Goal: Task Accomplishment & Management: Manage account settings

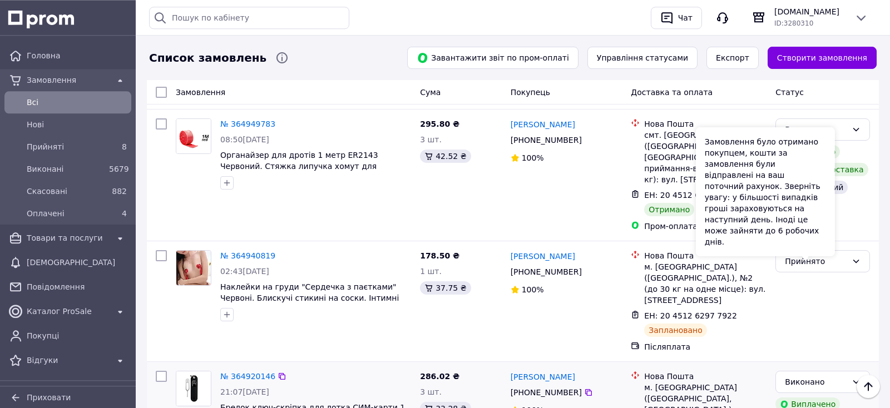
scroll to position [1948, 0]
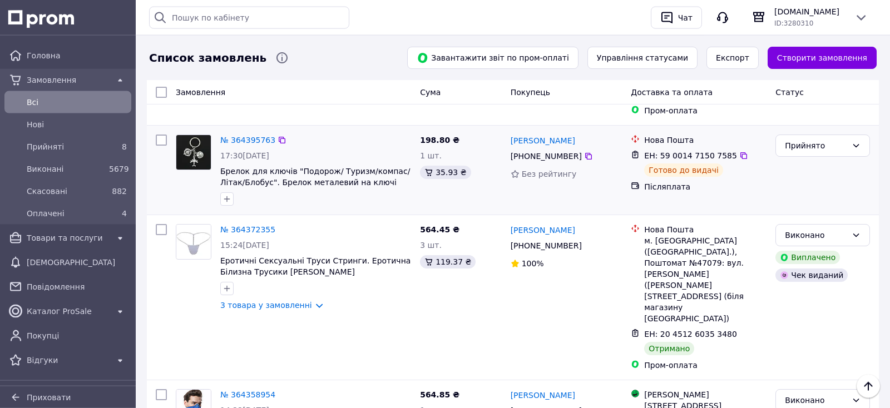
scroll to position [1931, 0]
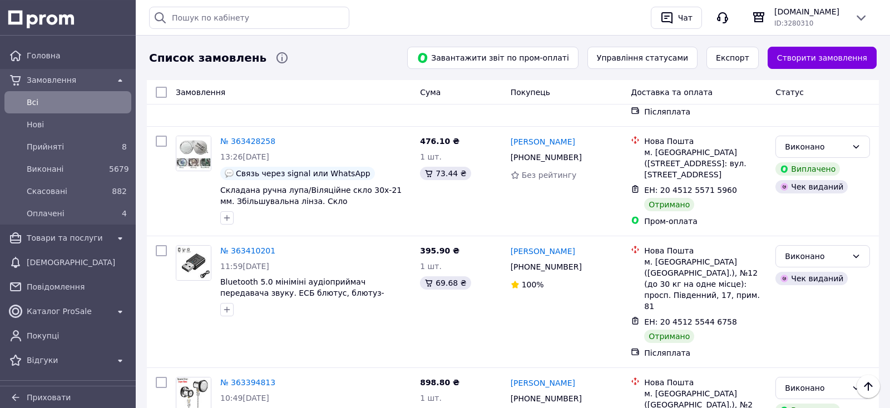
scroll to position [1946, 0]
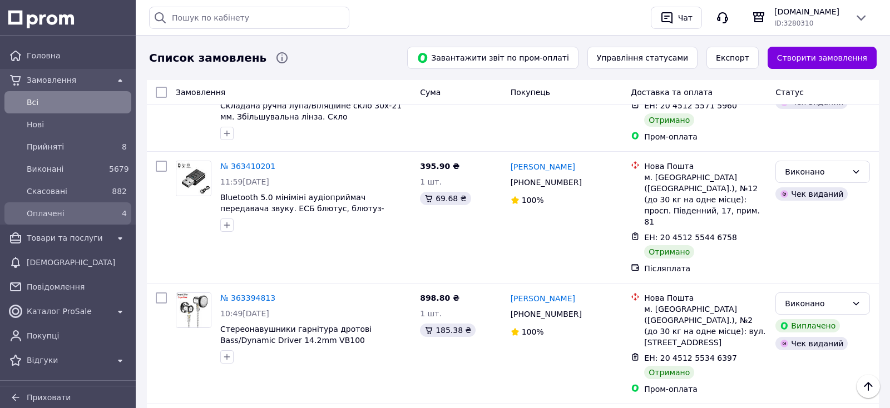
click at [63, 209] on span "Оплачені" at bounding box center [66, 213] width 78 height 11
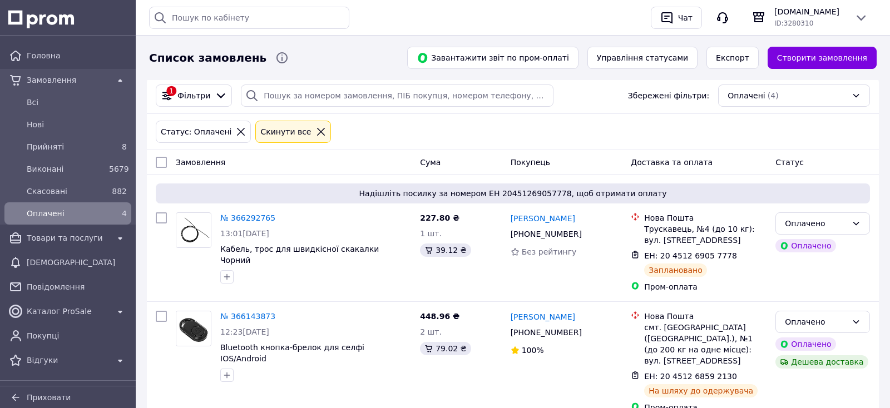
click at [317, 131] on icon at bounding box center [321, 132] width 8 height 8
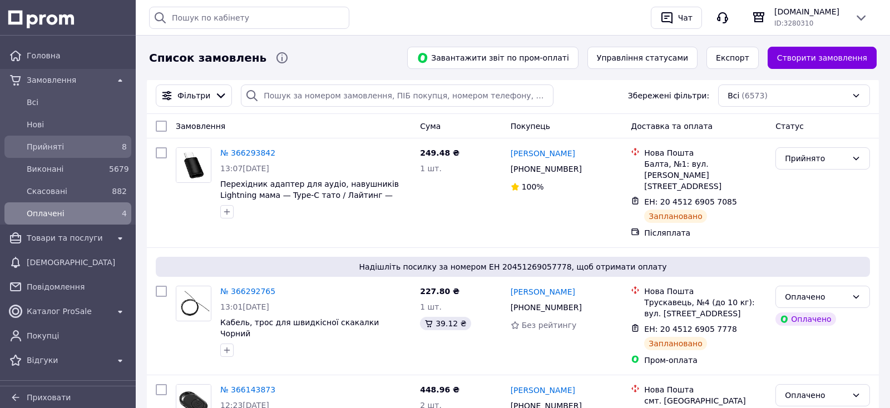
click at [60, 148] on span "Прийняті" at bounding box center [66, 146] width 78 height 11
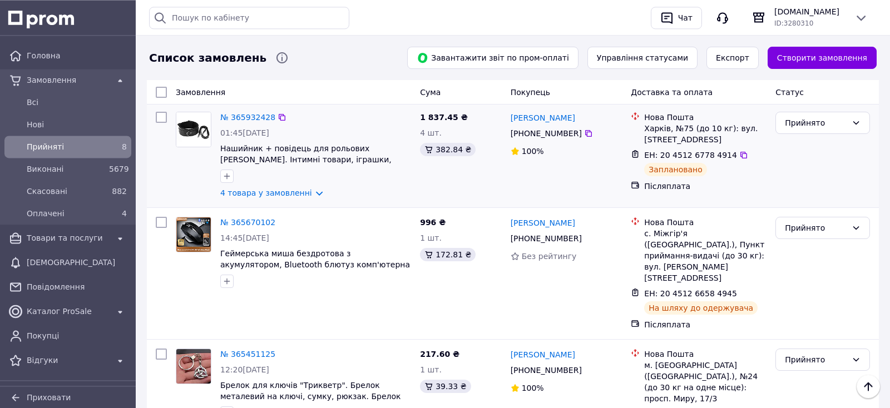
scroll to position [213, 0]
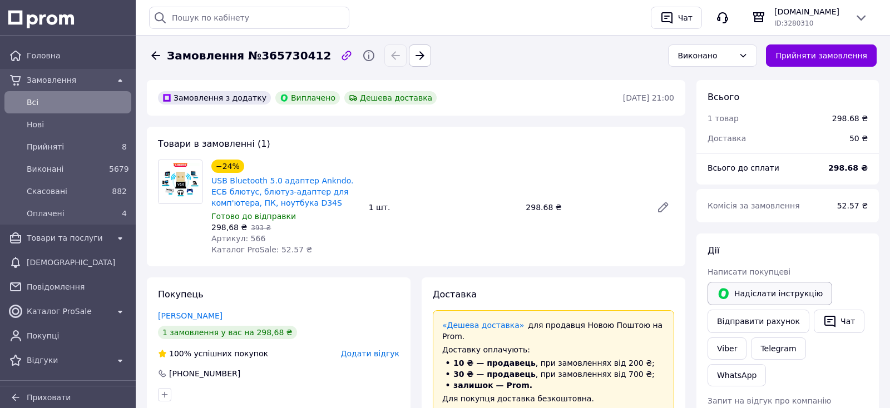
click at [772, 292] on button "Надіслати інструкцію" at bounding box center [770, 293] width 125 height 23
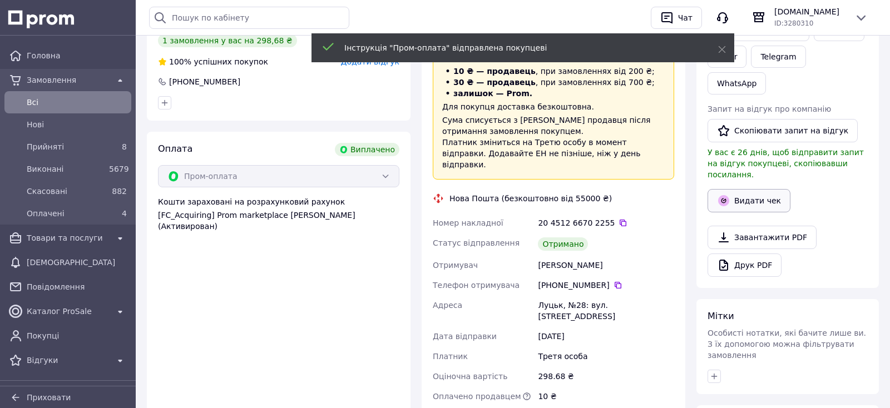
click at [739, 189] on button "Видати чек" at bounding box center [749, 200] width 83 height 23
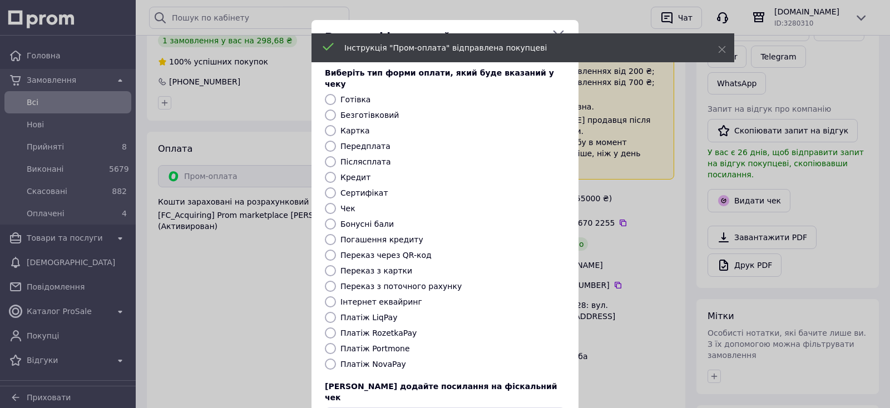
click at [368, 329] on label "Платіж RozetkaPay" at bounding box center [379, 333] width 76 height 9
click at [336, 328] on input "Платіж RozetkaPay" at bounding box center [330, 333] width 11 height 11
radio input "true"
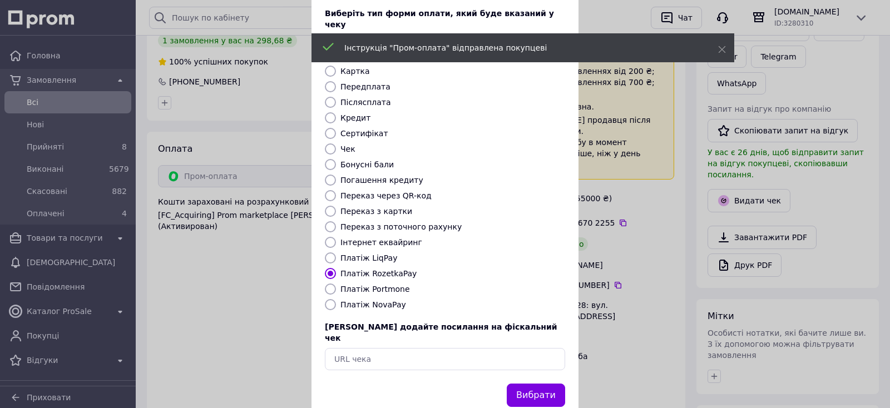
scroll to position [70, 0]
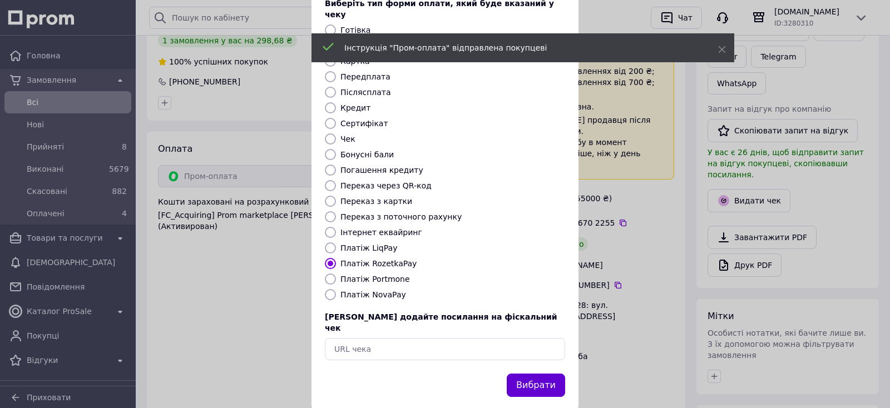
click at [541, 374] on button "Вибрати" at bounding box center [536, 386] width 58 height 24
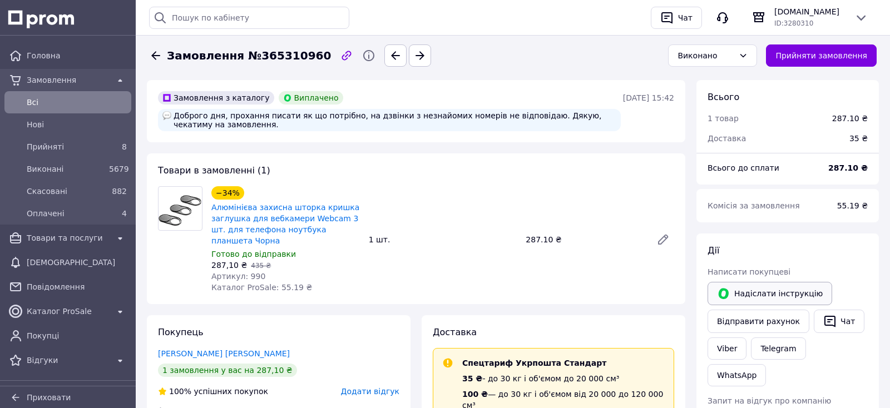
click at [755, 294] on button "Надіслати інструкцію" at bounding box center [770, 293] width 125 height 23
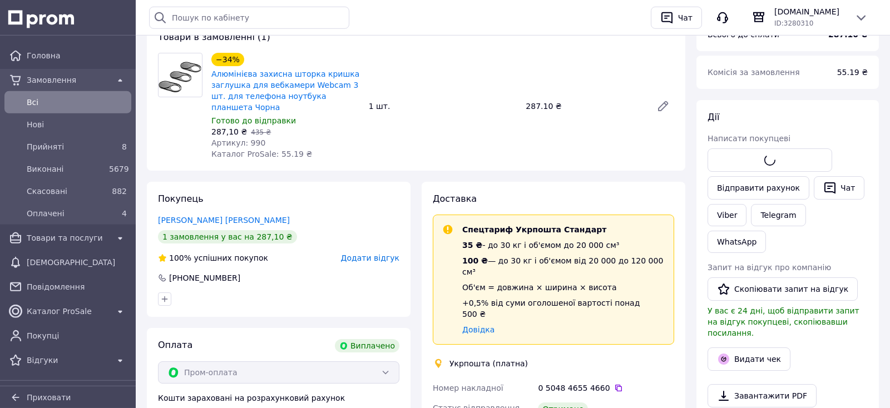
scroll to position [175, 0]
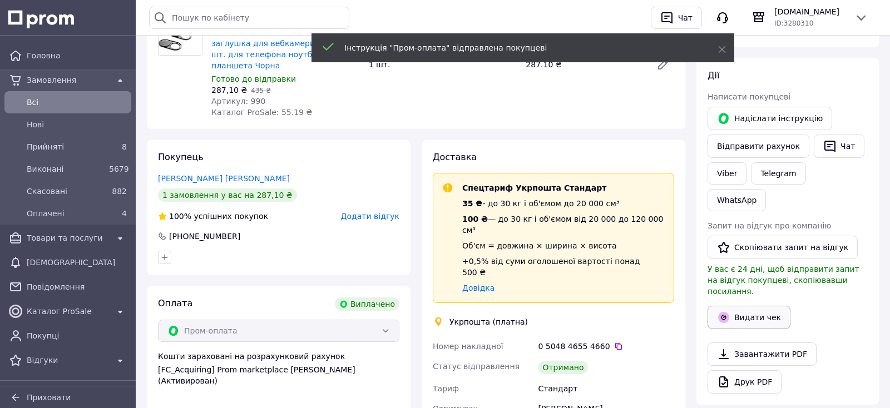
click at [769, 306] on button "Видати чек" at bounding box center [749, 317] width 83 height 23
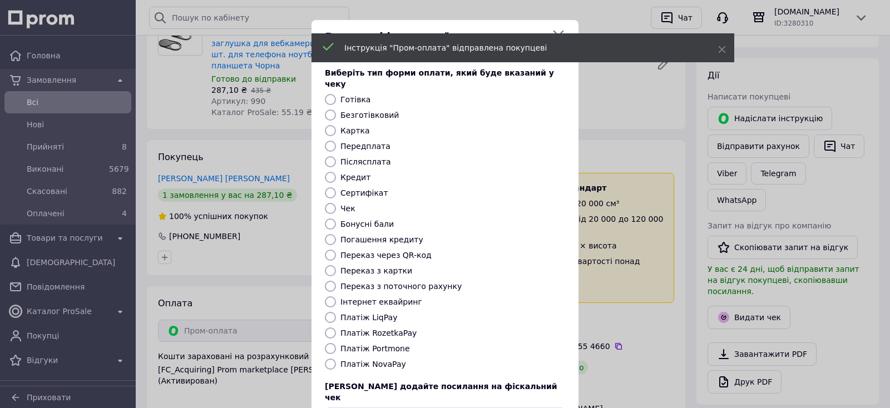
click at [396, 329] on label "Платіж RozetkaPay" at bounding box center [379, 333] width 76 height 9
click at [336, 328] on input "Платіж RozetkaPay" at bounding box center [330, 333] width 11 height 11
radio input "true"
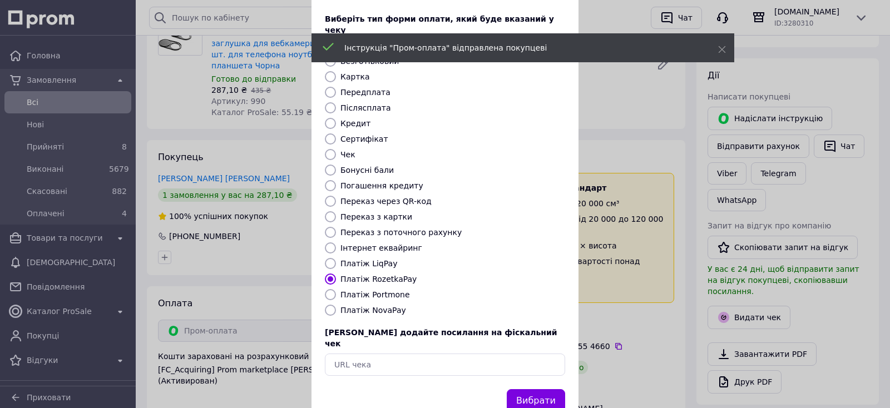
scroll to position [70, 0]
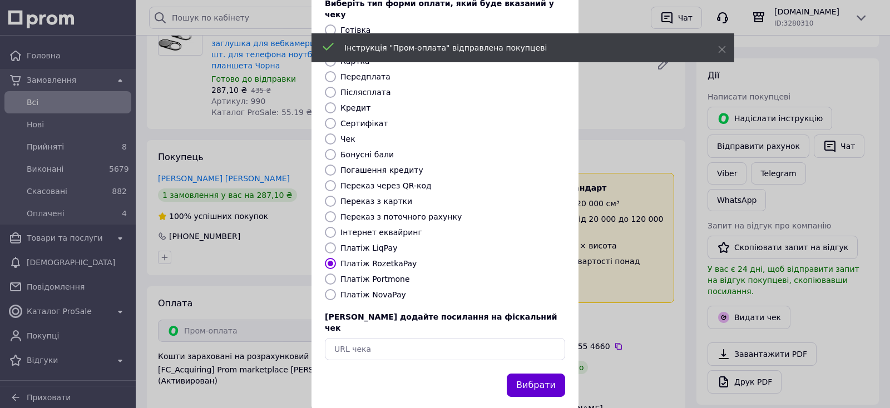
click at [545, 374] on button "Вибрати" at bounding box center [536, 386] width 58 height 24
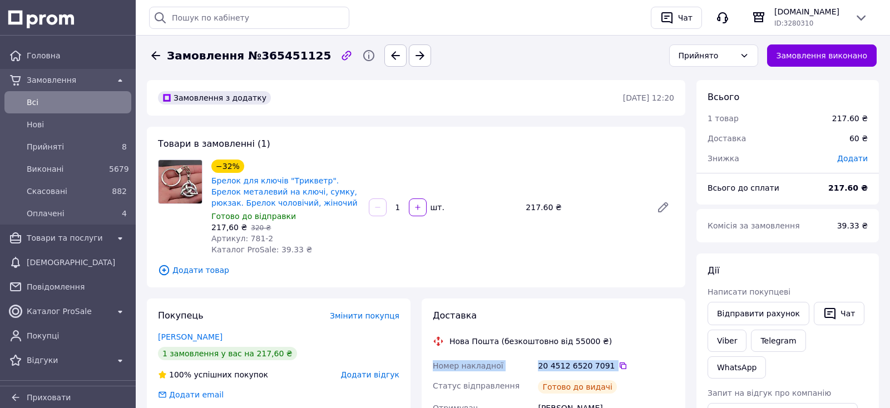
copy div "Номер накладної 20 4512 6520 7091"
drag, startPoint x: 529, startPoint y: 379, endPoint x: 758, endPoint y: 330, distance: 235.1
click at [823, 315] on icon "button" at bounding box center [829, 313] width 13 height 13
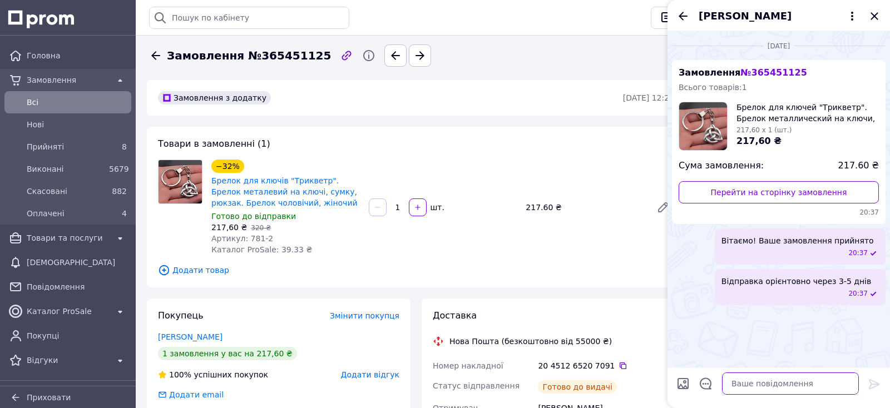
click at [843, 386] on textarea at bounding box center [790, 384] width 137 height 22
paste textarea "Номер накладної 20 4512 6520 7091 Статус відправлення Готово до видачі"
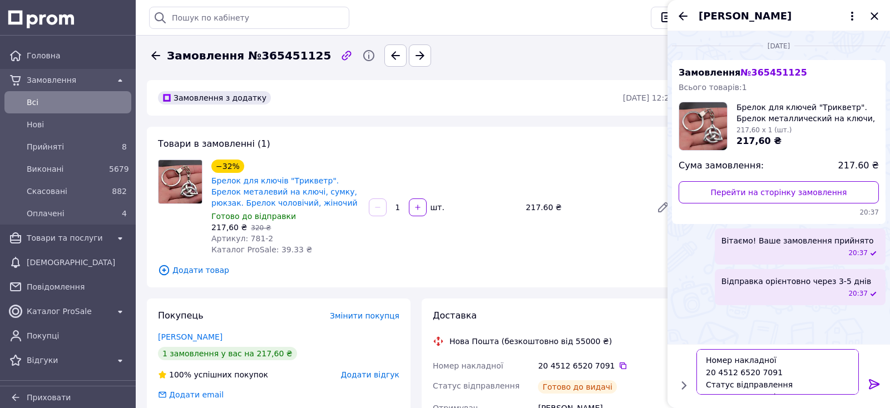
scroll to position [8, 0]
type textarea "Номер накладної 20 4512 6520 7091 Статус відправлення Готово до видачі"
click at [868, 383] on icon at bounding box center [874, 384] width 13 height 13
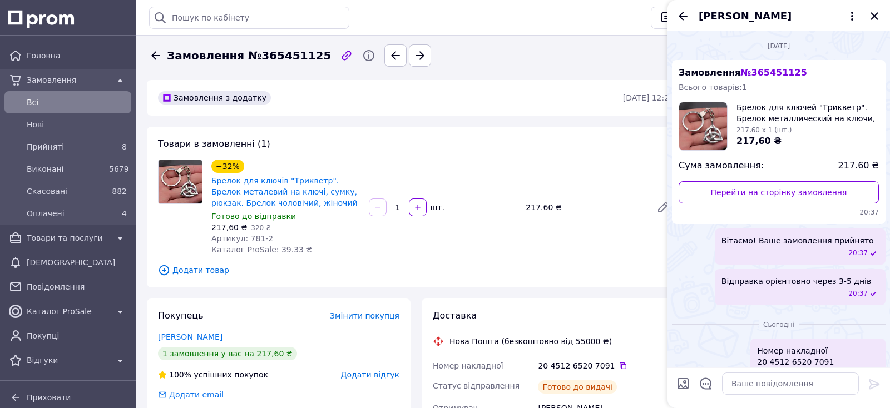
scroll to position [33, 0]
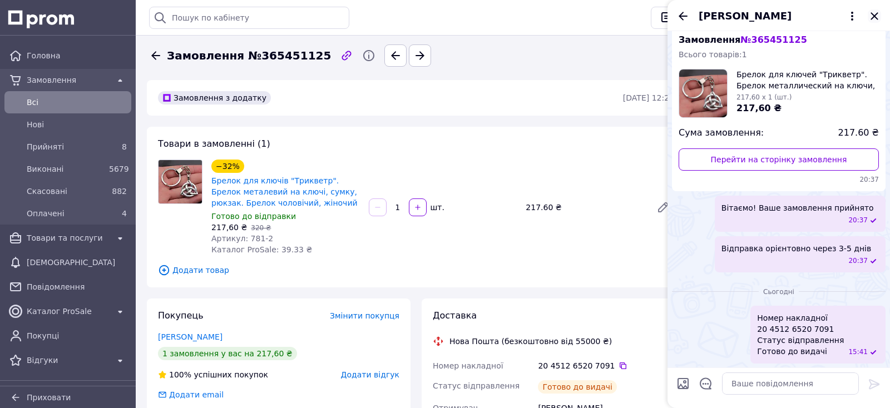
click at [875, 18] on icon "Закрити" at bounding box center [874, 15] width 13 height 13
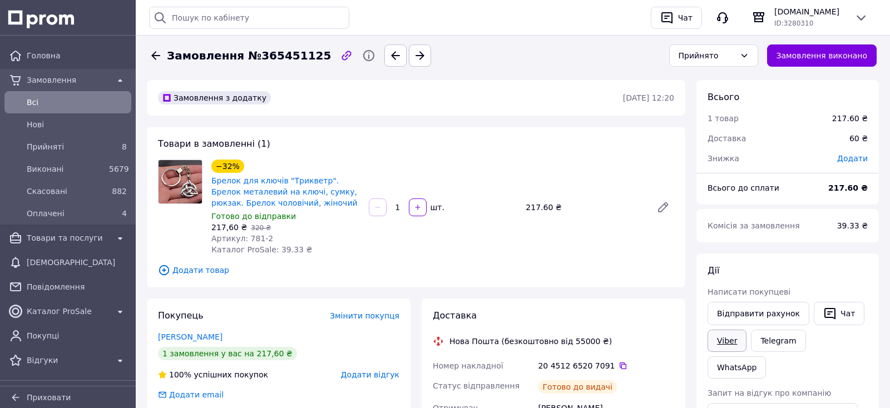
click at [719, 346] on link "Viber" at bounding box center [727, 341] width 39 height 22
drag, startPoint x: 38, startPoint y: 354, endPoint x: 49, endPoint y: 343, distance: 16.1
click at [38, 355] on div "Відгуки" at bounding box center [67, 361] width 87 height 16
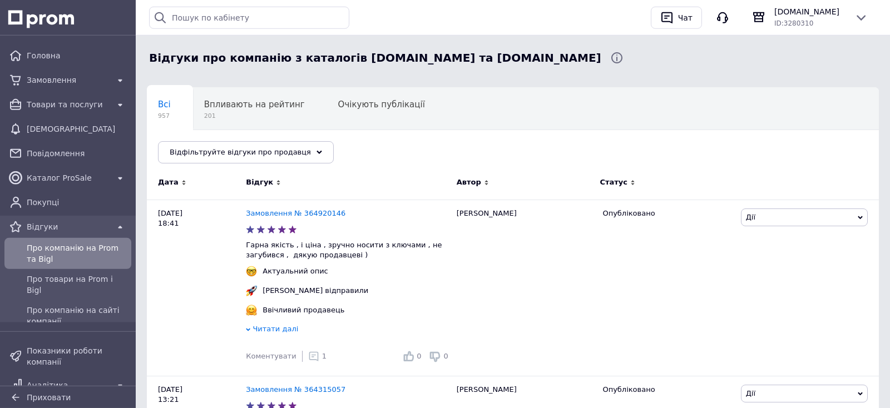
scroll to position [117, 0]
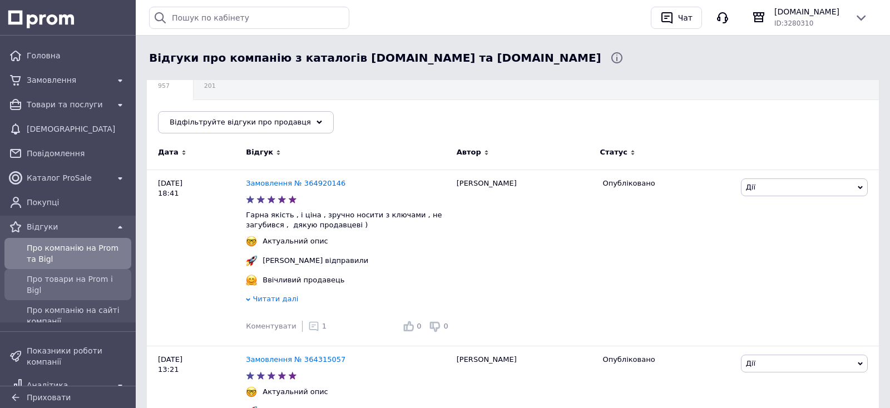
click at [86, 282] on span "Про товари на Prom і Bigl" at bounding box center [77, 285] width 100 height 22
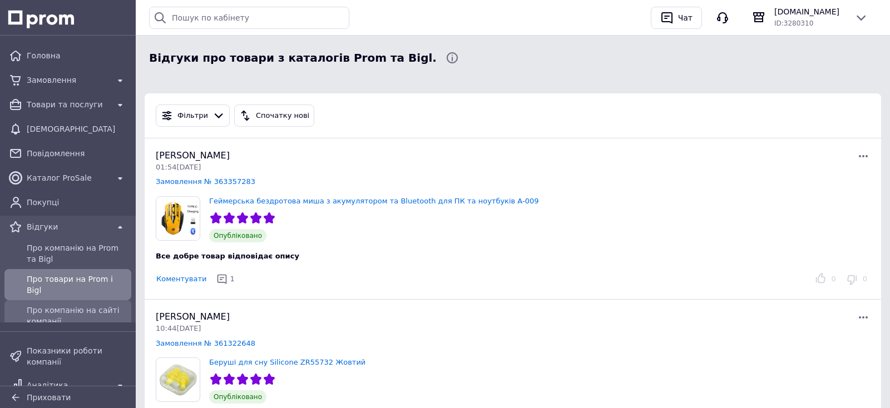
click at [80, 307] on span "Про компанію на сайті компанії" at bounding box center [77, 316] width 100 height 22
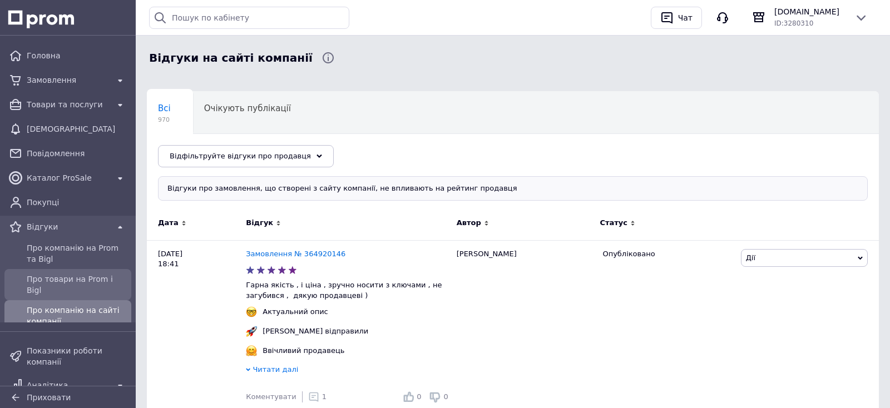
click at [50, 277] on span "Про товари на Prom і Bigl" at bounding box center [77, 285] width 100 height 22
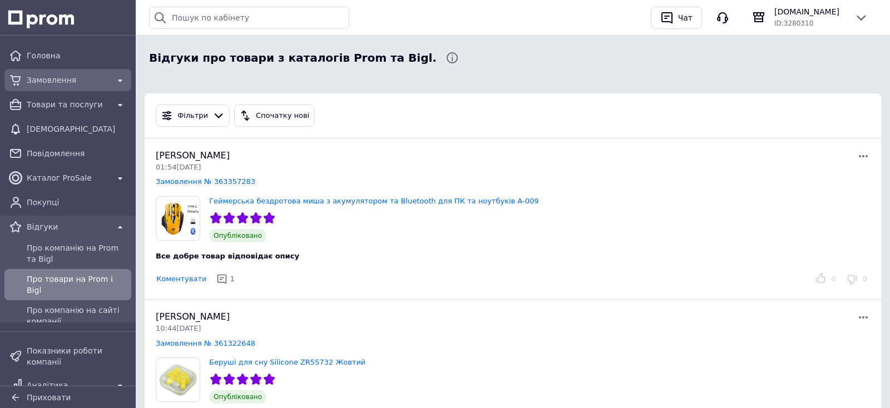
click at [60, 80] on span "Замовлення" at bounding box center [68, 80] width 82 height 11
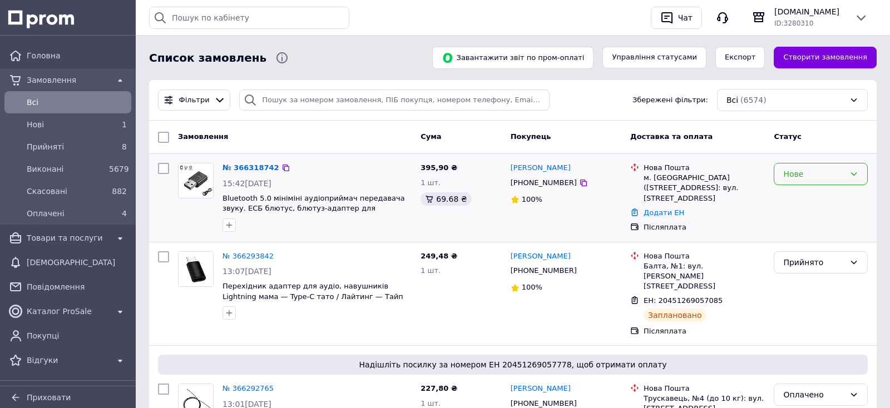
click at [811, 178] on div "Нове" at bounding box center [814, 174] width 62 height 12
click at [804, 198] on li "Прийнято" at bounding box center [820, 198] width 93 height 20
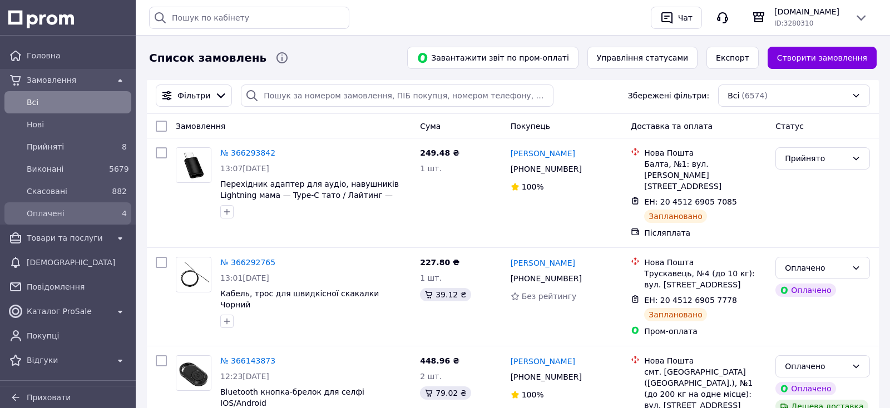
click at [68, 218] on span "Оплачені" at bounding box center [66, 213] width 78 height 11
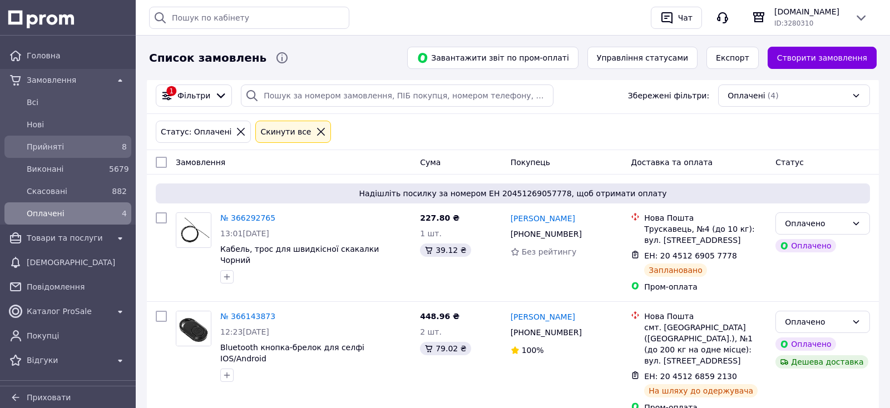
click at [64, 151] on span "Прийняті" at bounding box center [66, 146] width 78 height 11
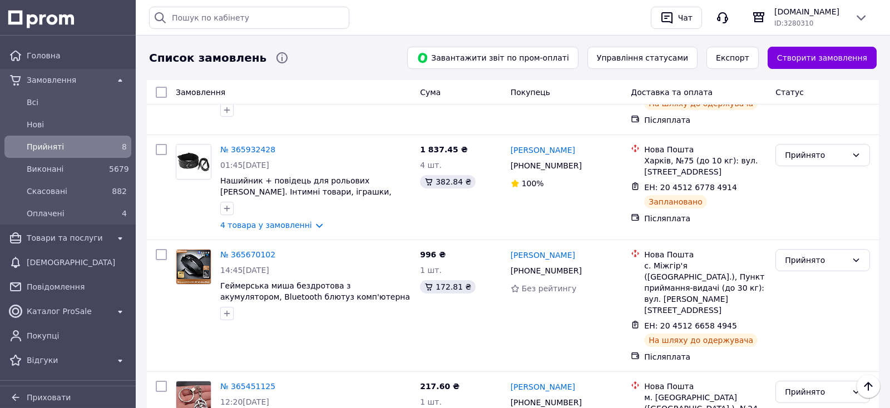
scroll to position [234, 0]
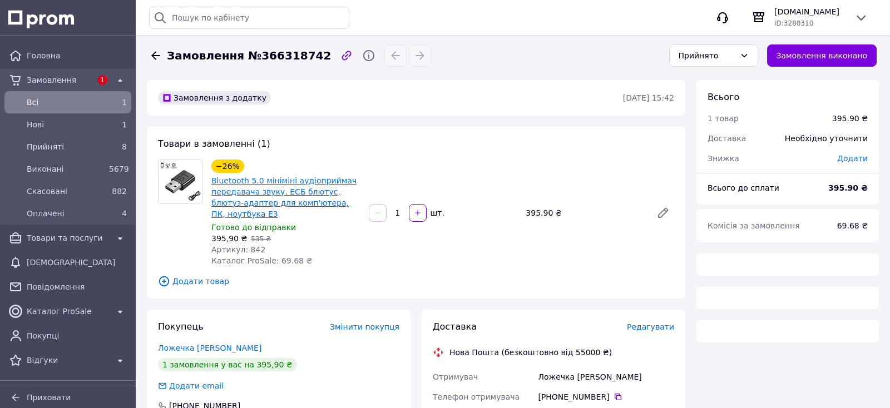
click at [277, 199] on link "Bluetooth 5.0 мініміні аудіоприймач передавача звуку. ЕСБ блютус, блютуз-адапте…" at bounding box center [283, 197] width 145 height 42
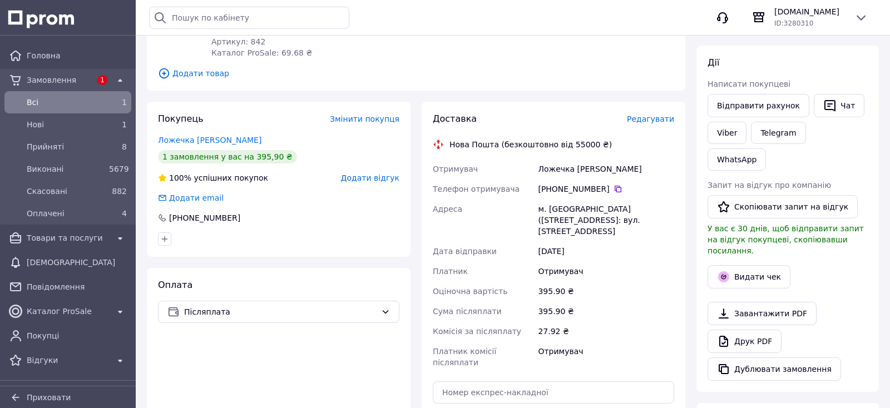
scroll to position [292, 0]
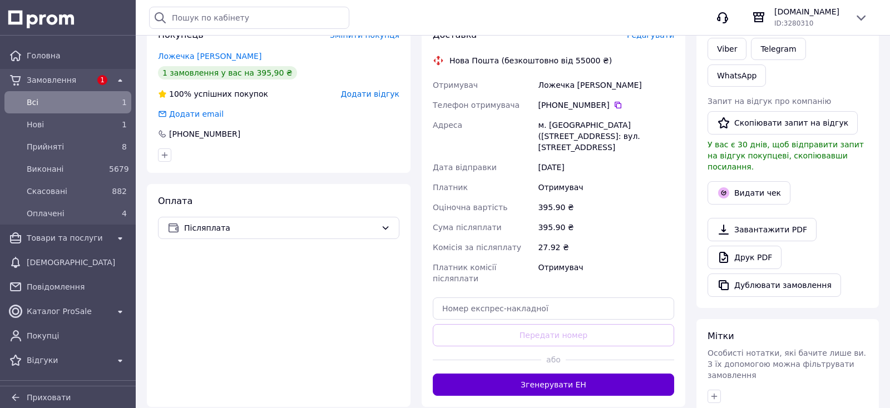
click at [531, 374] on button "Згенерувати ЕН" at bounding box center [553, 385] width 241 height 22
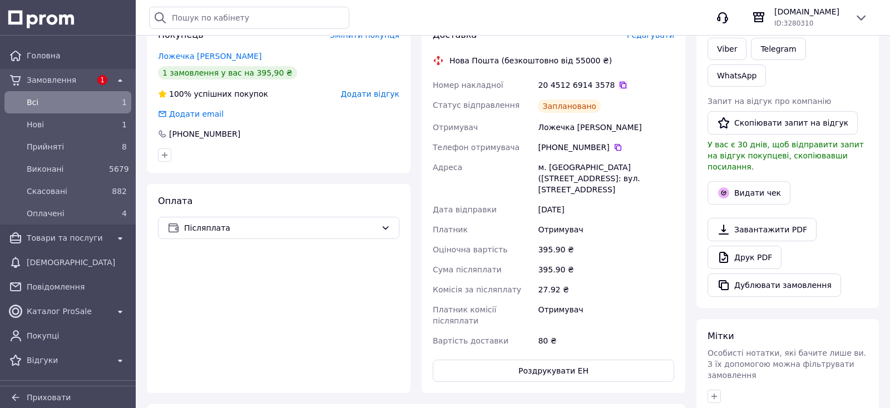
click at [619, 81] on icon at bounding box center [623, 85] width 9 height 9
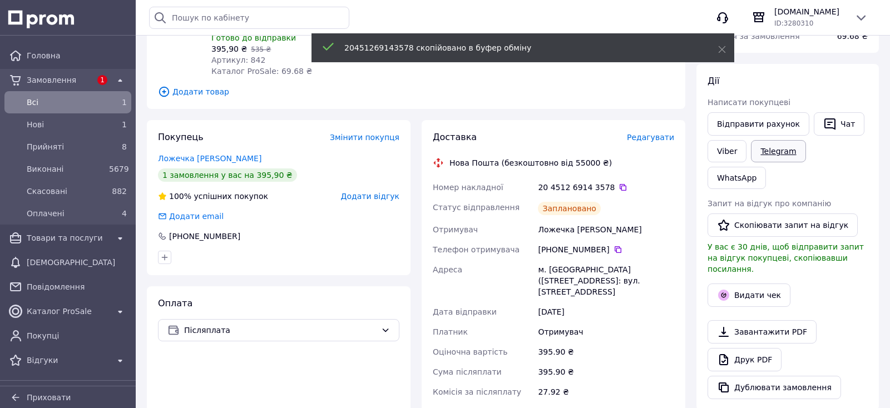
scroll to position [175, 0]
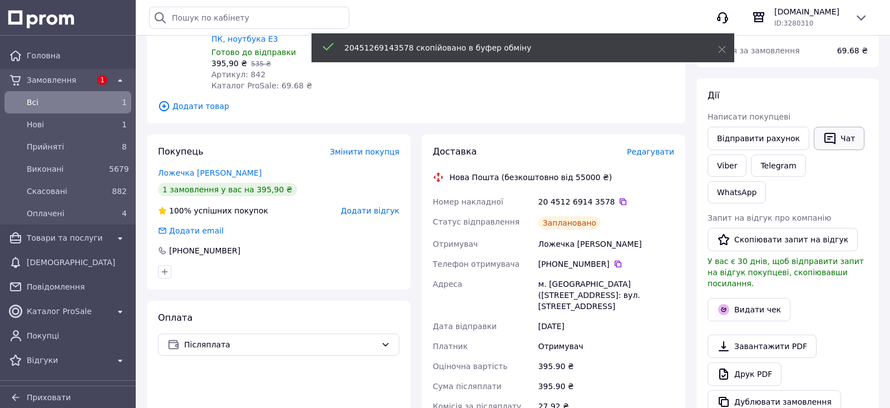
click at [825, 137] on icon "button" at bounding box center [830, 139] width 11 height 12
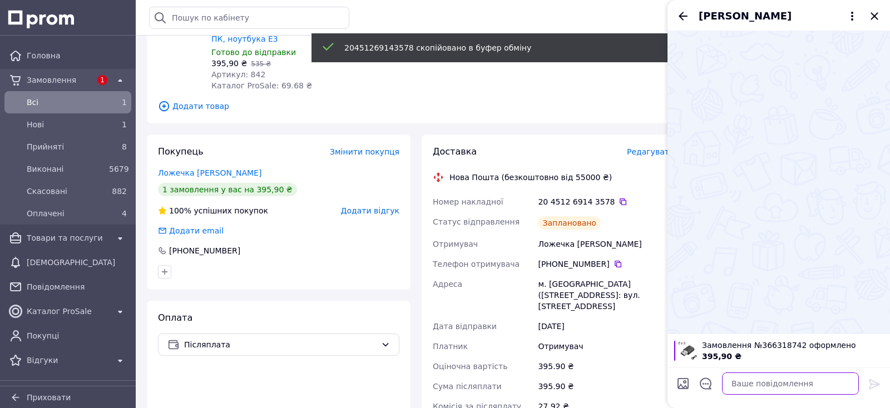
click at [825, 386] on textarea at bounding box center [790, 384] width 137 height 22
paste textarea "20451269143578"
type textarea "20451269143578"
click at [869, 384] on icon at bounding box center [874, 384] width 13 height 13
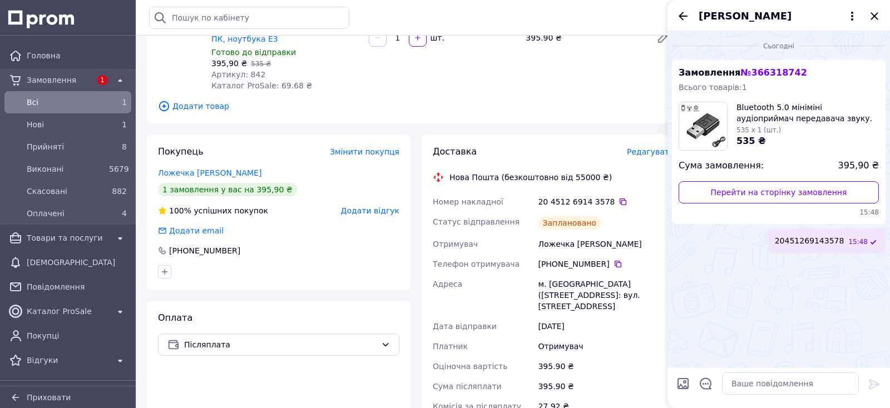
click at [876, 24] on div "[PERSON_NAME]" at bounding box center [779, 15] width 223 height 31
drag, startPoint x: 876, startPoint y: 18, endPoint x: 848, endPoint y: 33, distance: 31.6
click at [876, 17] on icon "Закрити" at bounding box center [874, 15] width 13 height 13
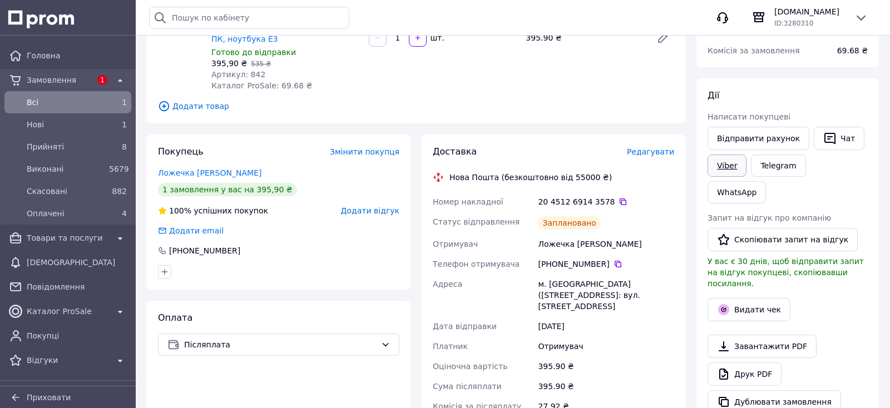
click at [717, 170] on link "Viber" at bounding box center [727, 166] width 39 height 22
click at [55, 304] on div "Каталог ProSale" at bounding box center [67, 312] width 87 height 16
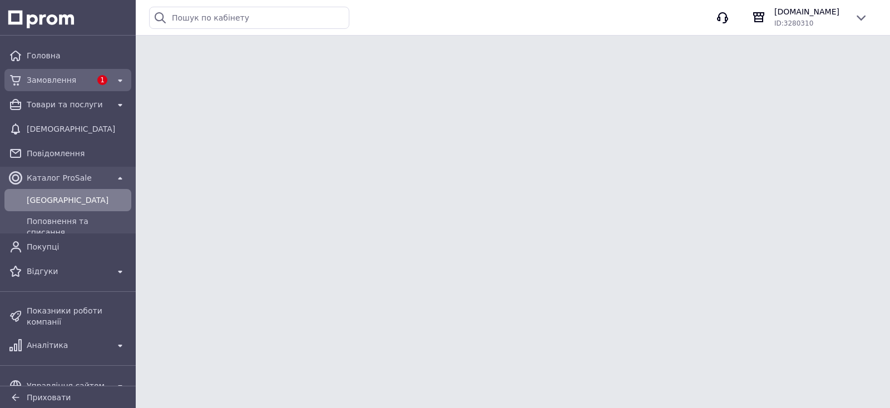
click at [60, 75] on span "Замовлення" at bounding box center [59, 80] width 65 height 11
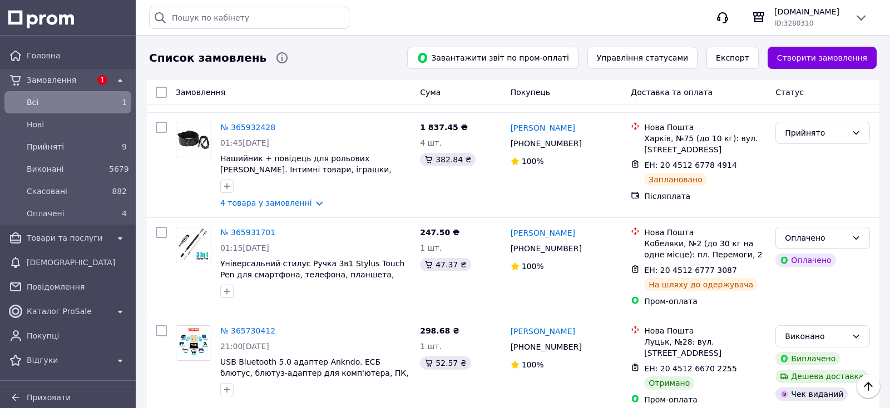
scroll to position [759, 0]
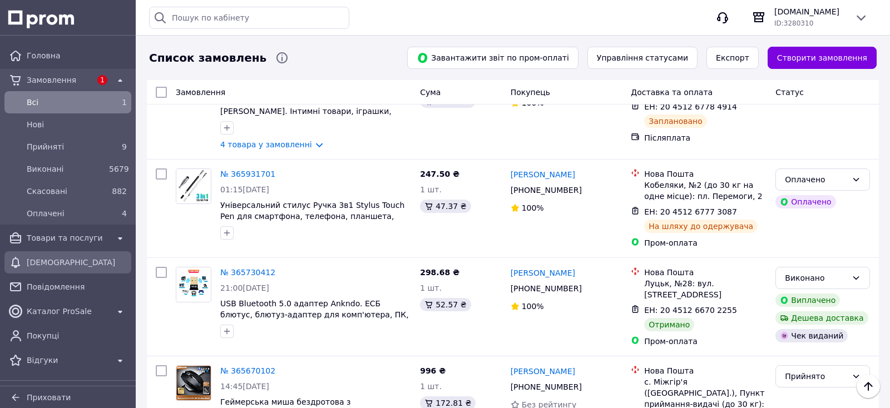
click at [51, 265] on span "[DEMOGRAPHIC_DATA]" at bounding box center [77, 262] width 100 height 11
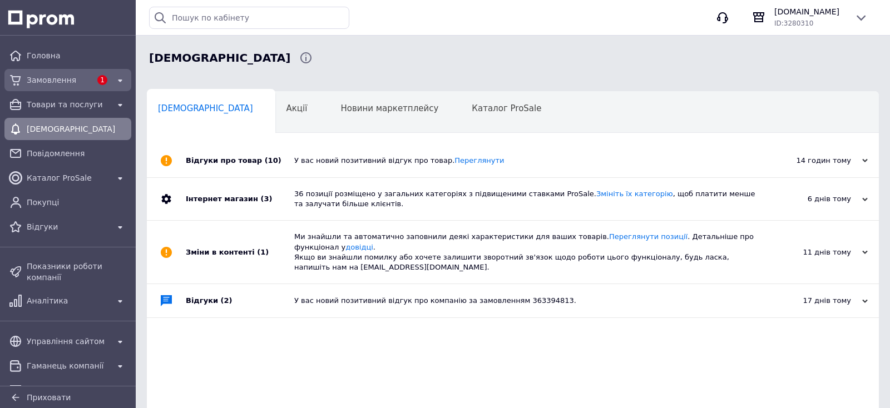
click at [72, 80] on span "Замовлення" at bounding box center [59, 80] width 65 height 11
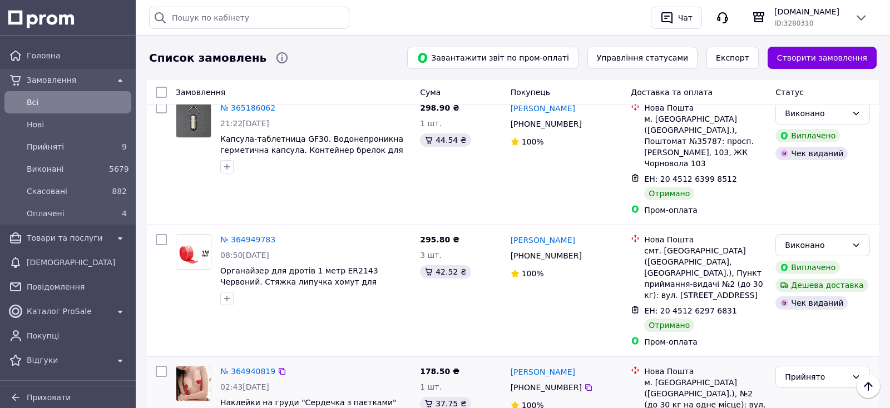
scroll to position [1937, 0]
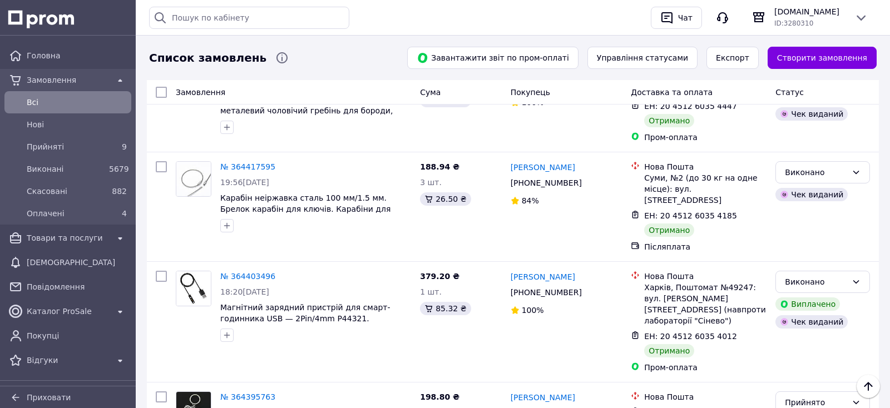
scroll to position [1953, 0]
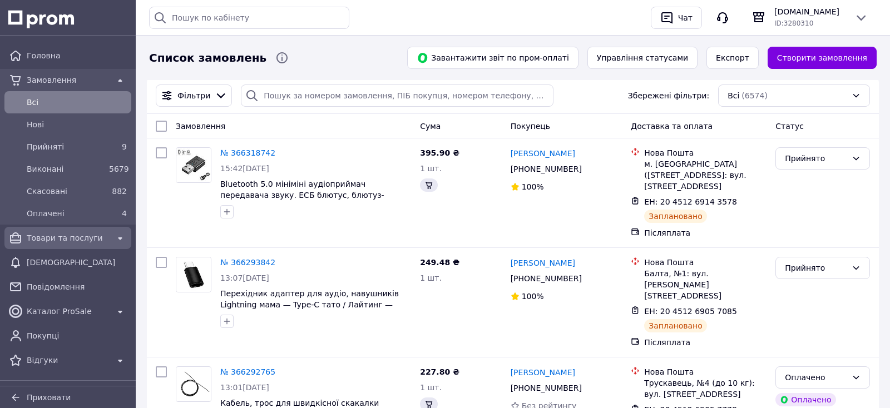
click at [56, 246] on div "Товари та послуги" at bounding box center [68, 238] width 122 height 18
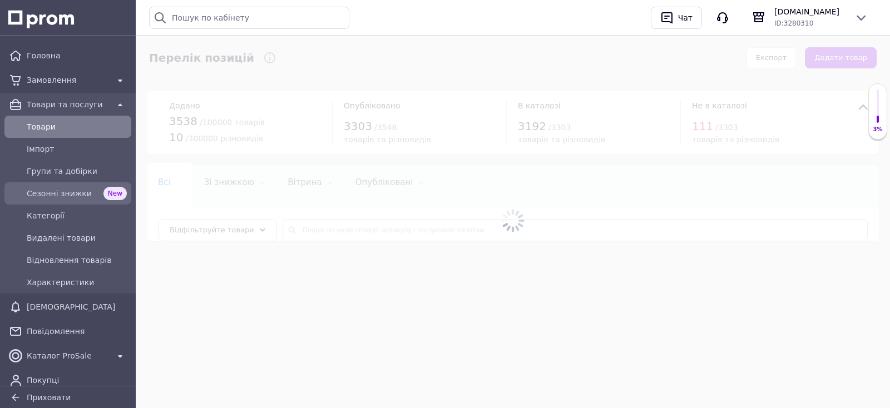
click at [77, 191] on span "Сезонні знижки" at bounding box center [63, 193] width 72 height 11
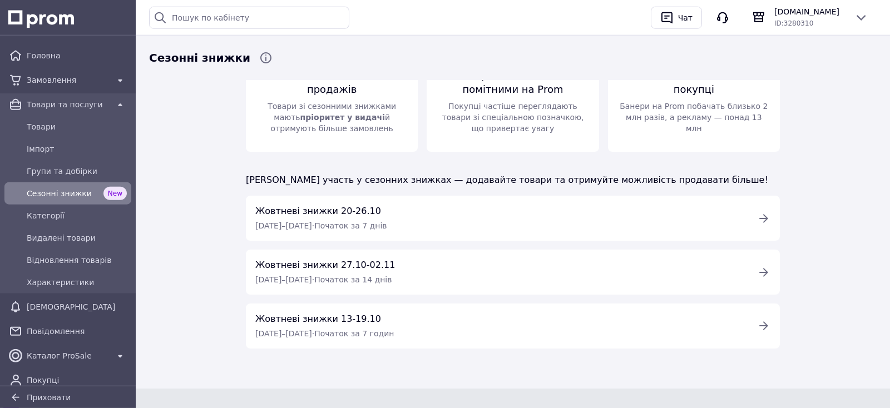
scroll to position [96, 0]
click at [394, 319] on div "Жовтневі знижки 13-19.10" at bounding box center [324, 318] width 139 height 13
